Goal: Transaction & Acquisition: Purchase product/service

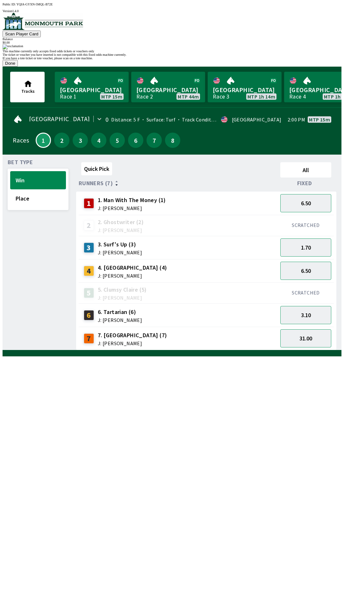
click at [18, 67] on button "Done" at bounding box center [10, 63] width 15 height 7
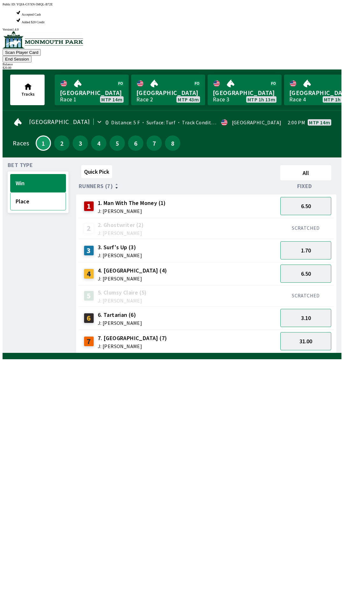
click at [49, 192] on button "Place" at bounding box center [38, 201] width 56 height 18
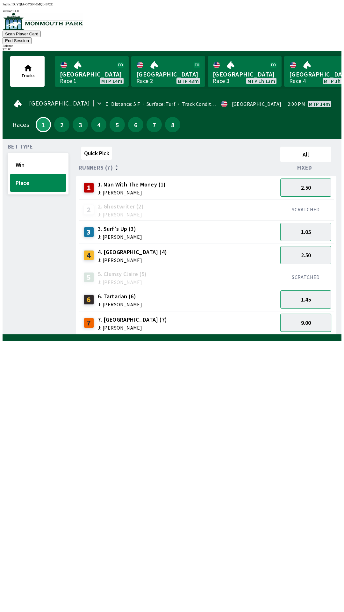
click at [317, 314] on button "9.00" at bounding box center [305, 323] width 51 height 18
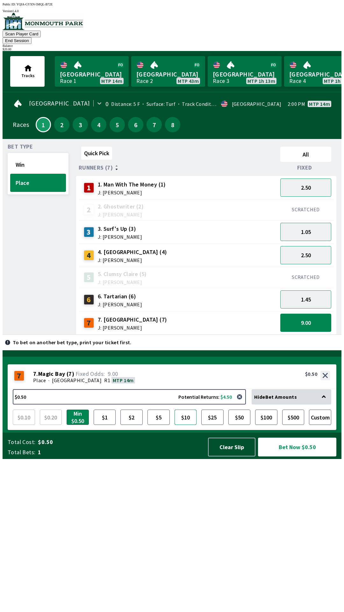
click at [189, 425] on button "$10" at bounding box center [186, 417] width 22 height 15
click at [164, 425] on button "$5" at bounding box center [159, 417] width 22 height 15
click at [186, 425] on button "$10" at bounding box center [186, 417] width 22 height 15
click at [164, 404] on button "$10.00 Potential Returns: $90.00" at bounding box center [129, 396] width 233 height 15
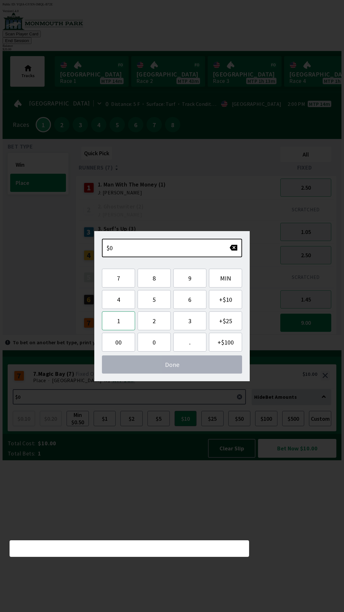
click at [119, 321] on button "1" at bounding box center [118, 320] width 33 height 19
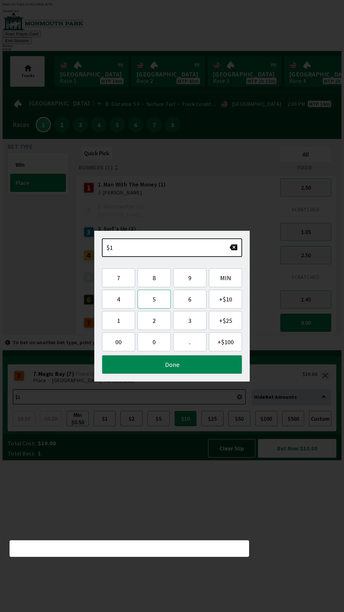
click at [155, 301] on button "5" at bounding box center [154, 299] width 33 height 19
click at [201, 366] on button "Done" at bounding box center [172, 364] width 140 height 19
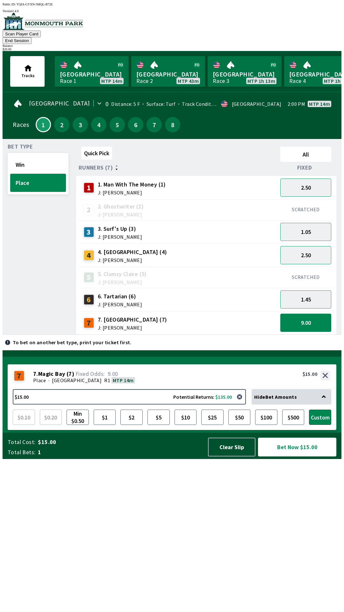
click at [298, 456] on button "Bet Now $15.00" at bounding box center [297, 447] width 78 height 19
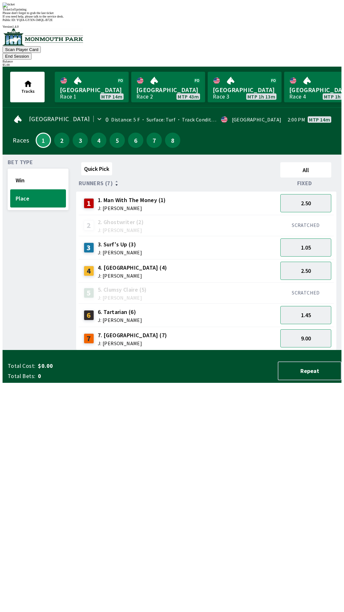
click at [264, 350] on div "Quick Pick All Runners (7) Fixed 1 1. Man With The Money (1) J: [PERSON_NAME] 2…" at bounding box center [209, 255] width 266 height 191
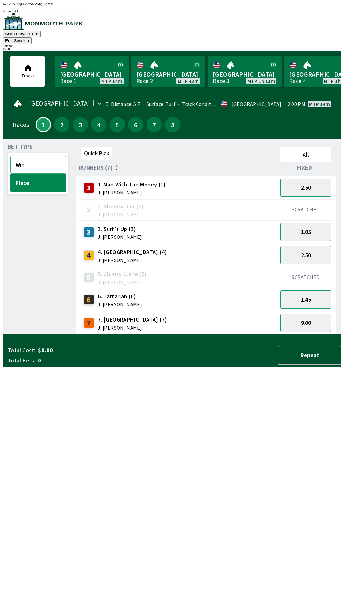
click at [40, 156] on button "Win" at bounding box center [38, 165] width 56 height 18
click at [318, 314] on button "31.00" at bounding box center [305, 323] width 51 height 18
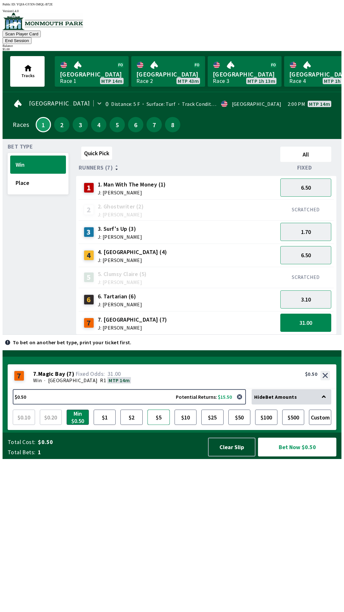
click at [161, 425] on button "$5" at bounding box center [159, 417] width 22 height 15
click at [299, 456] on button "Bet Now $5.00" at bounding box center [297, 447] width 78 height 19
